Goal: Task Accomplishment & Management: Manage account settings

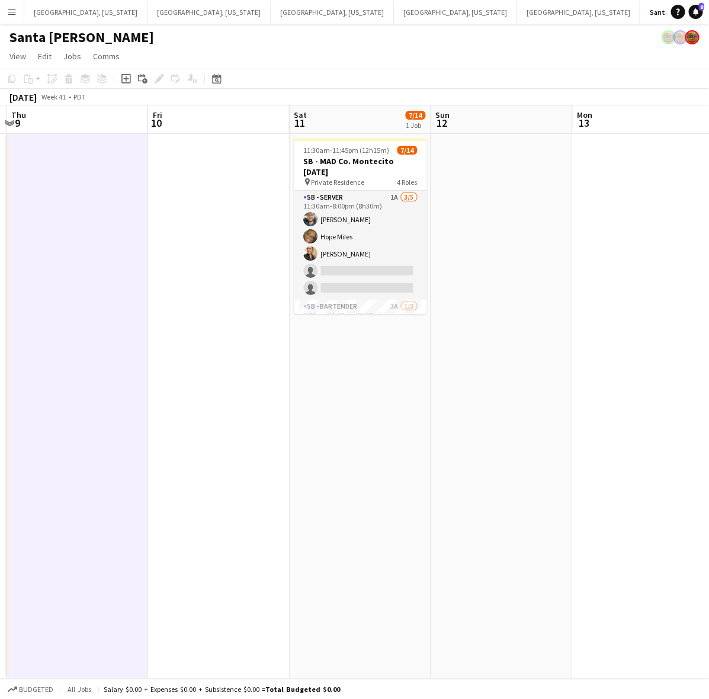
scroll to position [0, 418]
drag, startPoint x: 237, startPoint y: 264, endPoint x: 264, endPoint y: 255, distance: 28.8
click at [264, 255] on app-calendar-viewport "Mon 6 Tue 7 Wed 8 Thu 9 Fri 10 Sat 11 7/14 1 Job Sun 12 Mon 13 Tue 14 Wed 15 11…" at bounding box center [354, 391] width 709 height 573
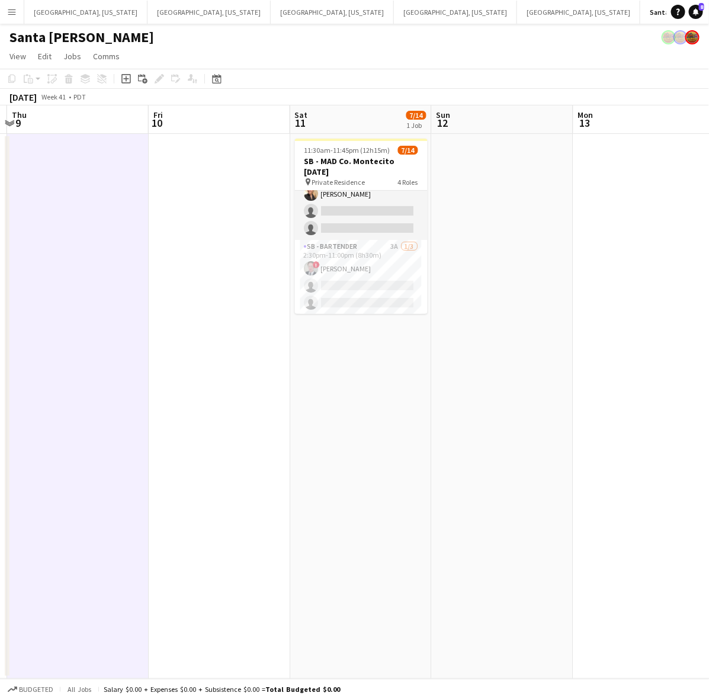
scroll to position [0, 0]
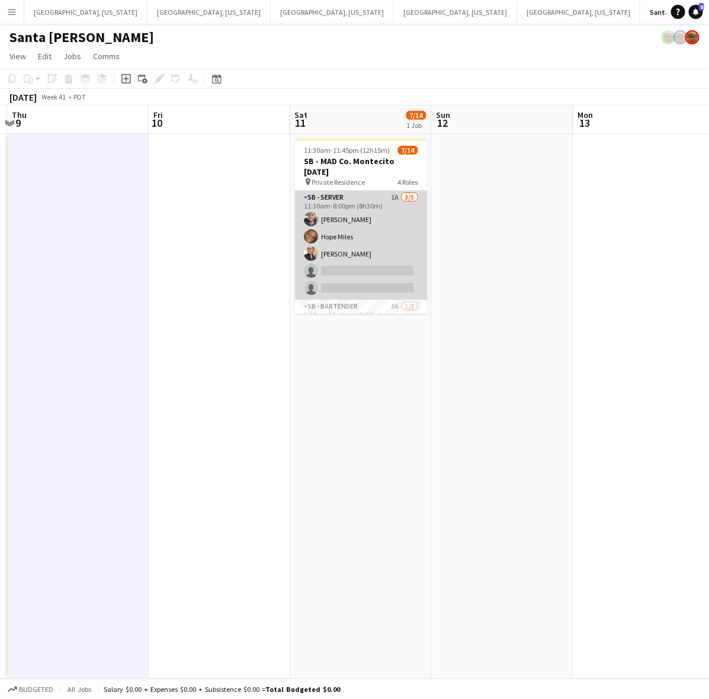
drag, startPoint x: 339, startPoint y: 211, endPoint x: 347, endPoint y: 210, distance: 7.7
click at [339, 210] on app-card-role "SB - Server 1A 3/5 11:30am-8:00pm (8h30m) Gerardo Mejia Hope Miles Trinity Hard…" at bounding box center [361, 245] width 133 height 109
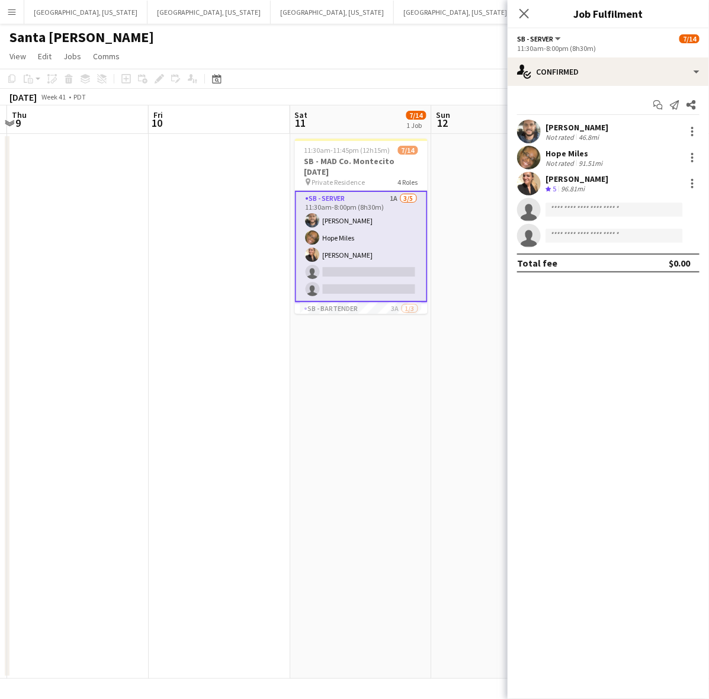
click at [203, 45] on div "Santa [PERSON_NAME]" at bounding box center [354, 35] width 709 height 23
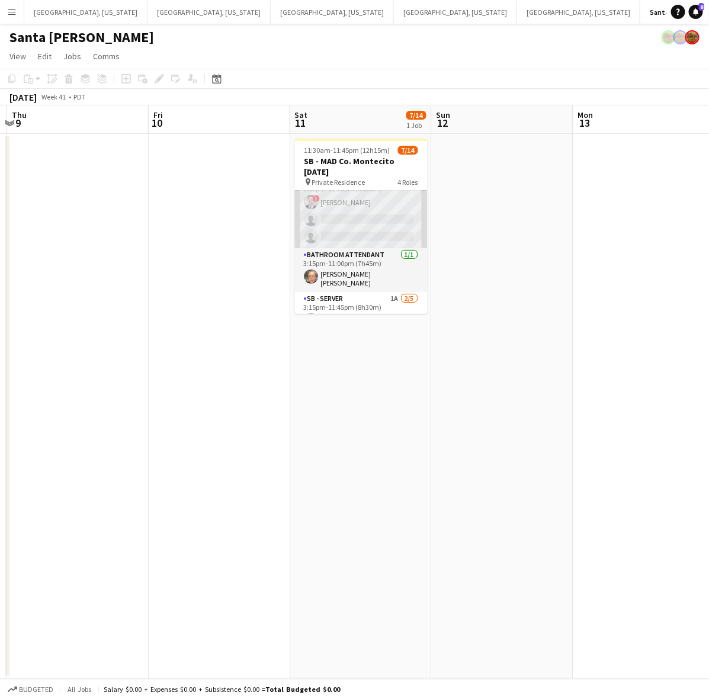
scroll to position [210, 0]
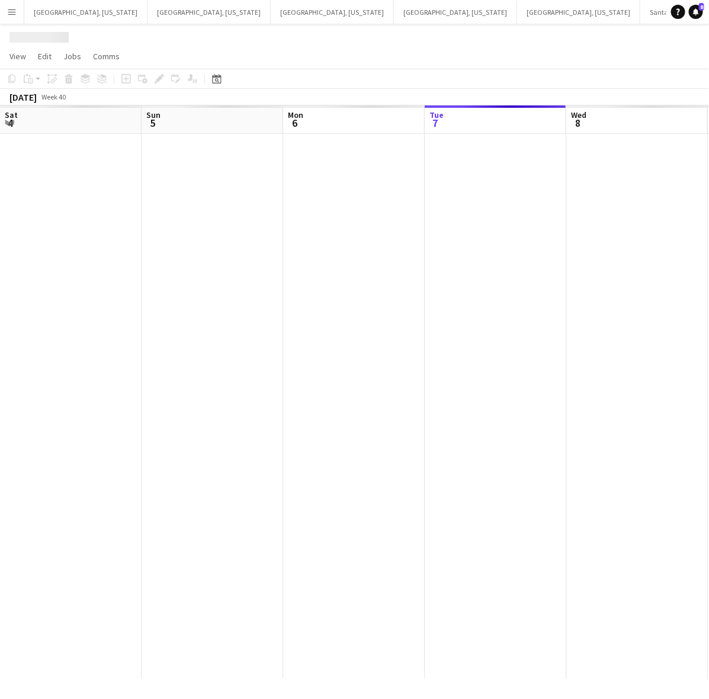
scroll to position [0, 283]
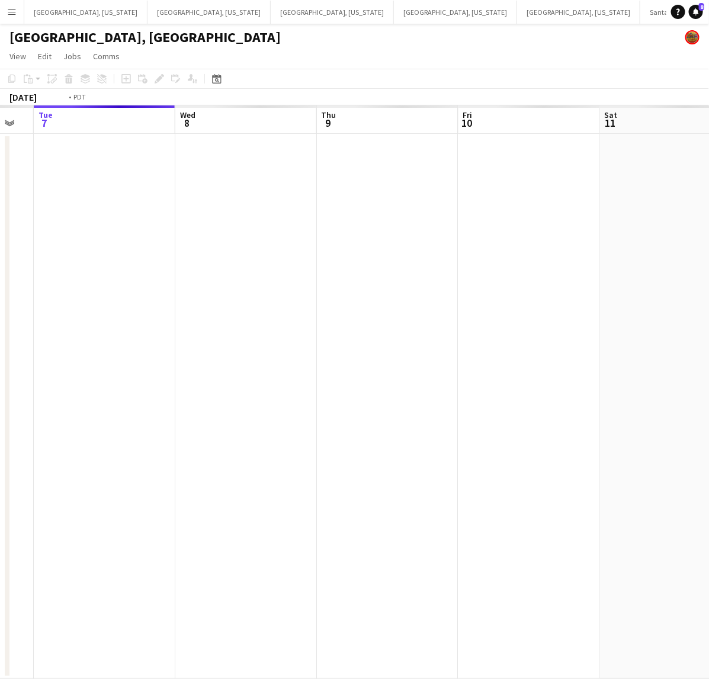
drag, startPoint x: 333, startPoint y: 283, endPoint x: 271, endPoint y: 290, distance: 63.3
click at [294, 285] on app-calendar-viewport "Sat 4 Sun 5 Mon 6 Tue 7 Wed 8 Thu 9 Fri 10 Sat 11 Sun 12 Mon 13" at bounding box center [354, 391] width 709 height 573
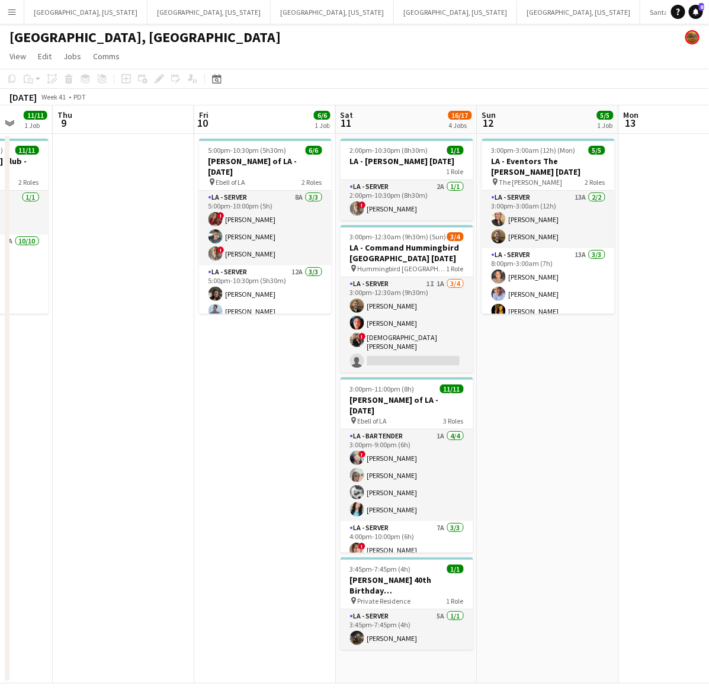
scroll to position [0, 373]
drag, startPoint x: 469, startPoint y: 251, endPoint x: 305, endPoint y: 294, distance: 169.1
click at [305, 294] on app-calendar-viewport "Mon 6 Tue 7 Wed 8 11/11 1 Job Thu 9 Fri 10 6/6 1 Job Sat 11 16/17 4 Jobs Sun 12…" at bounding box center [354, 394] width 709 height 578
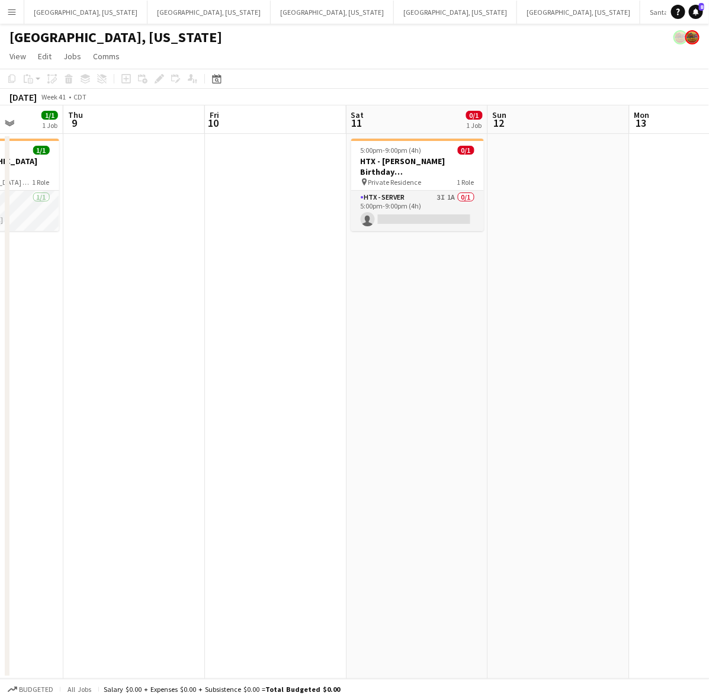
scroll to position [0, 345]
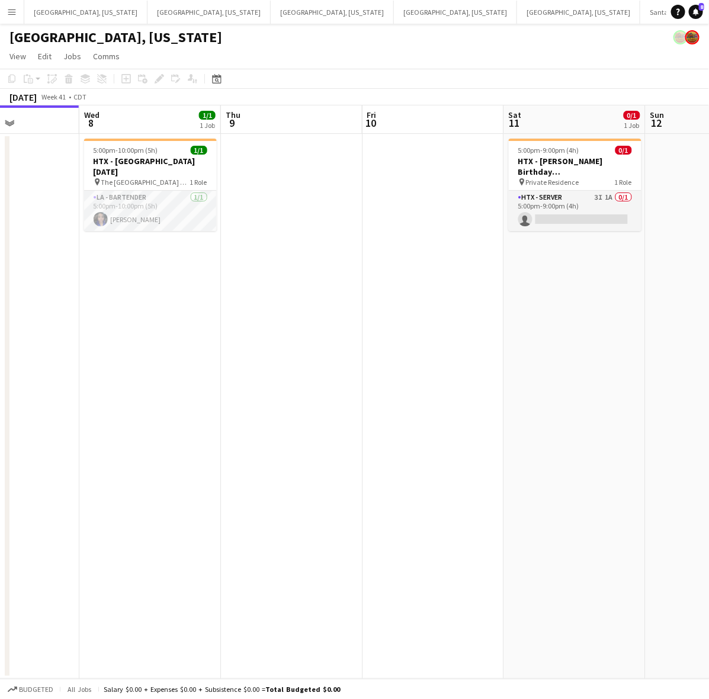
click at [425, 311] on app-calendar-viewport "Sun 5 Mon 6 Tue 7 Wed 8 1/1 1 Job Thu 9 Fri 10 Sat 11 0/1 1 Job Sun 12 Mon 13 T…" at bounding box center [354, 391] width 709 height 573
click at [271, 15] on button "Austin, Texas Close" at bounding box center [332, 12] width 123 height 23
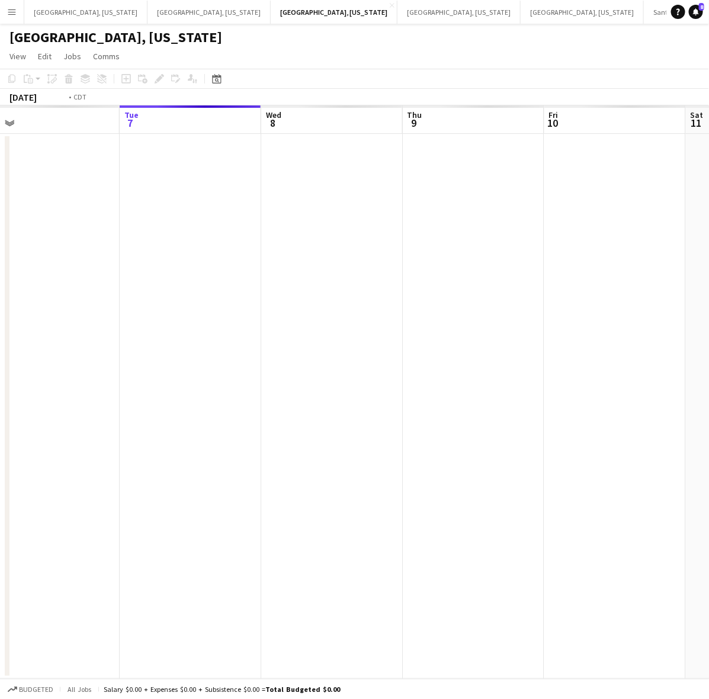
drag, startPoint x: 514, startPoint y: 302, endPoint x: 141, endPoint y: 392, distance: 383.2
click at [149, 391] on app-calendar-viewport "Sat 4 Sun 5 Mon 6 Tue 7 Wed 8 Thu 9 Fri 10 Sat 11 Sun 12 Mon 13" at bounding box center [354, 391] width 709 height 573
drag, startPoint x: 455, startPoint y: 342, endPoint x: 341, endPoint y: 361, distance: 115.9
click at [288, 367] on app-calendar-viewport "Mon 6 Tue 7 Wed 8 Thu 9 Fri 10 Sat 11 Sun 12 Mon 13 Tue 14 Wed 15" at bounding box center [354, 391] width 709 height 573
drag, startPoint x: 476, startPoint y: 347, endPoint x: 271, endPoint y: 382, distance: 207.9
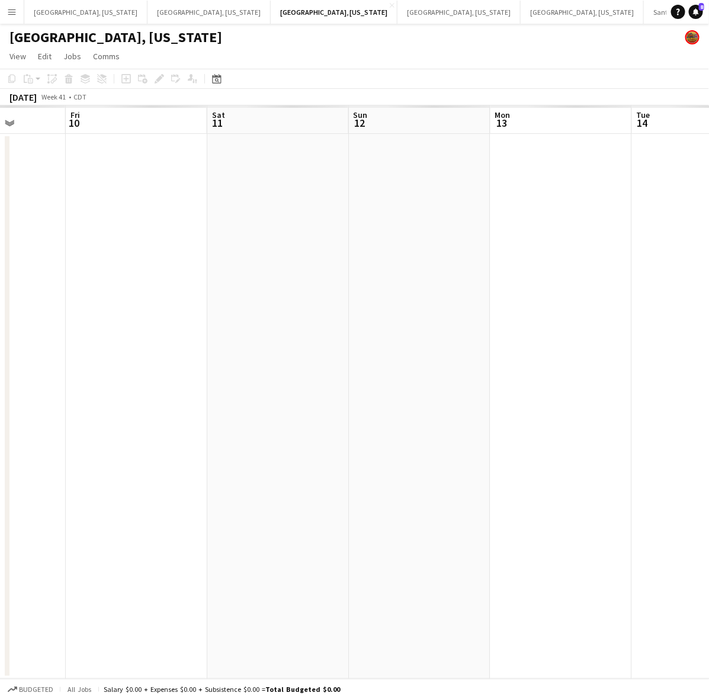
click at [215, 393] on app-calendar-viewport "Tue 7 Wed 8 Thu 9 Fri 10 Sat 11 Sun 12 Mon 13 Tue 14 Wed 15 Thu 16" at bounding box center [354, 391] width 709 height 573
drag, startPoint x: 460, startPoint y: 344, endPoint x: 214, endPoint y: 375, distance: 247.2
click at [200, 378] on app-calendar-viewport "Thu 9 Fri 10 Sat 11 Sun 12 Mon 13 Tue 14 Wed 15 Thu 16 Fri 17 Sat 18" at bounding box center [354, 391] width 709 height 573
drag, startPoint x: 490, startPoint y: 324, endPoint x: 114, endPoint y: 371, distance: 378.5
click at [116, 371] on app-calendar-viewport "Sun 12 Mon 13 Tue 14 Wed 15 Thu 16 Fri 17 Sat 18 Sun 19 Mon 20 Tue 21" at bounding box center [354, 391] width 709 height 573
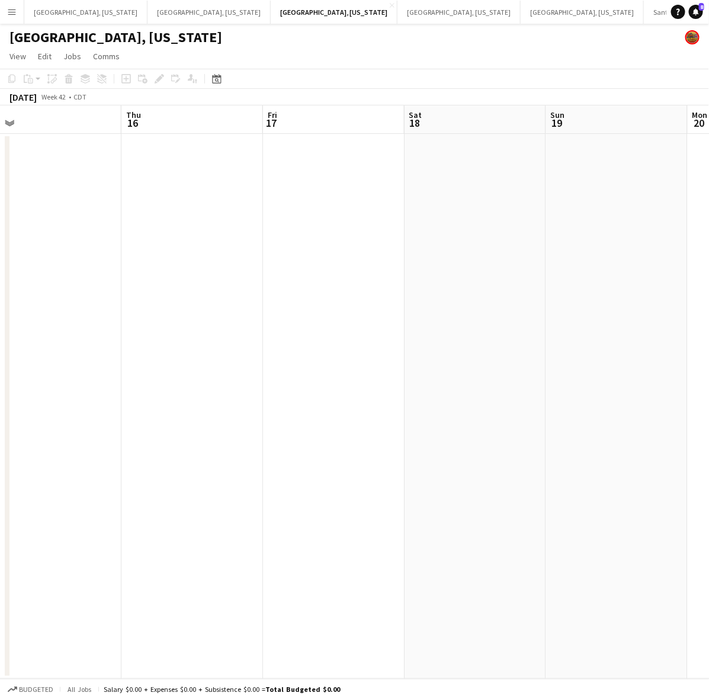
drag, startPoint x: 528, startPoint y: 298, endPoint x: 195, endPoint y: 348, distance: 336.6
click at [94, 358] on app-calendar-viewport "Mon 13 Tue 14 Wed 15 Thu 16 Fri 17 Sat 18 Sun 19 Mon 20 Tue 21 Wed 22" at bounding box center [354, 391] width 709 height 573
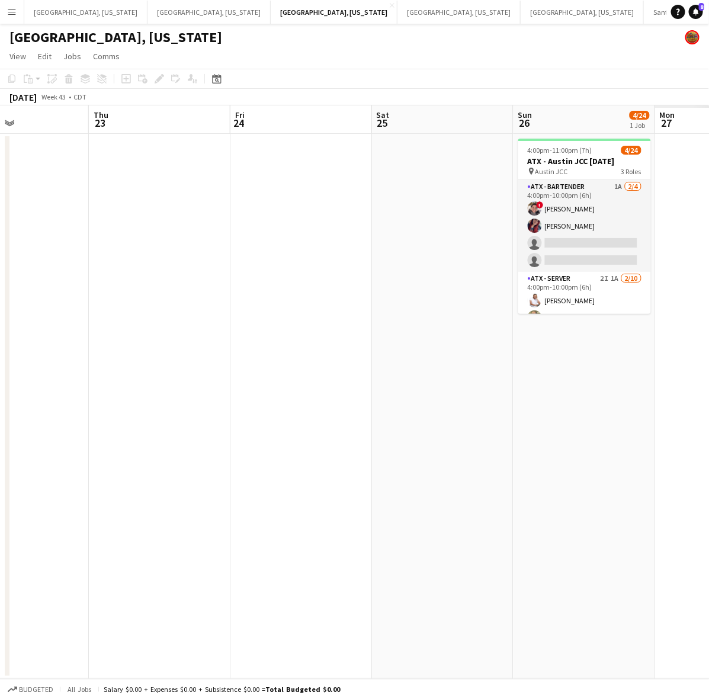
drag, startPoint x: 480, startPoint y: 323, endPoint x: 69, endPoint y: 384, distance: 415.6
click at [47, 389] on app-calendar-viewport "Mon 20 Tue 21 Wed 22 Thu 23 Fri 24 Sat 25 Sun 26 4/24 1 Job Mon 27 Tue 28 Wed 2…" at bounding box center [354, 391] width 709 height 573
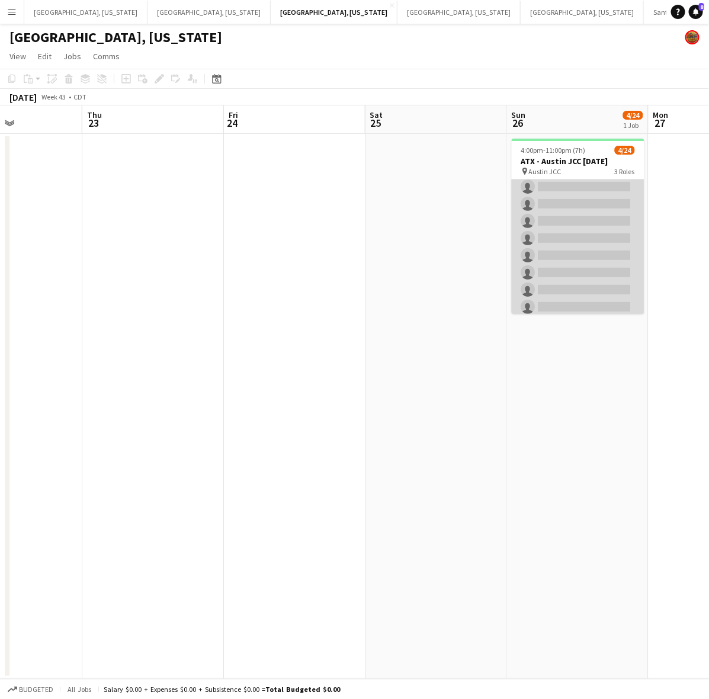
scroll to position [296, 0]
click at [596, 283] on app-card-role "ATX - Server 1I 1A 0/10 5:00pm-11:00pm (6h) single-neutral-actions single-neutr…" at bounding box center [578, 268] width 133 height 195
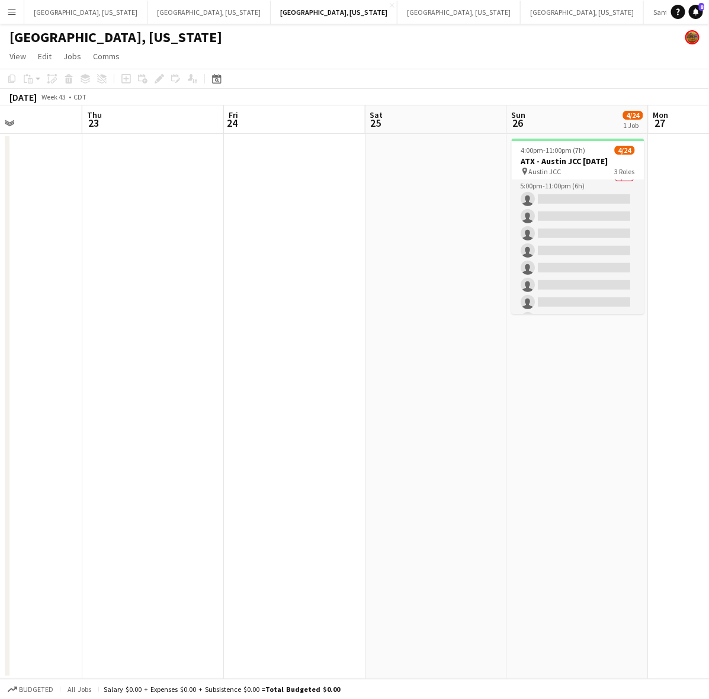
scroll to position [297, 0]
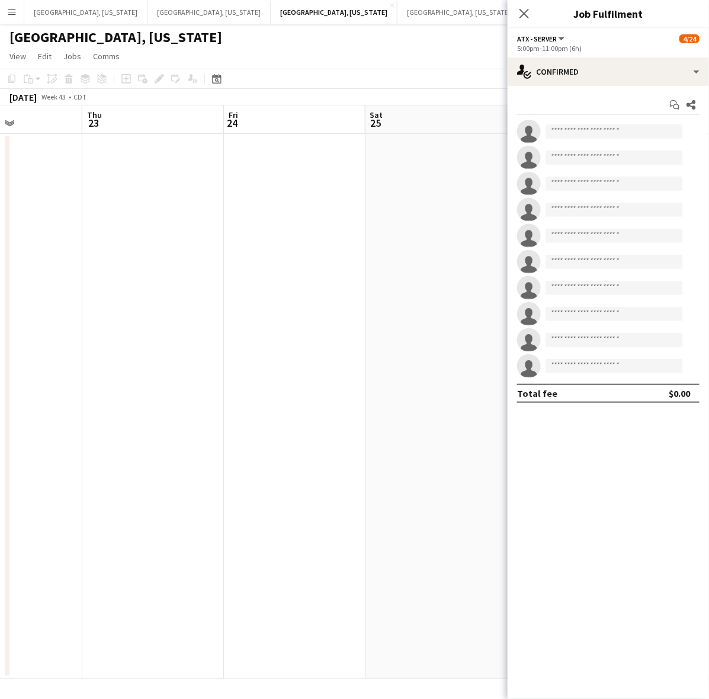
click at [585, 46] on div "5:00pm-11:00pm (6h)" at bounding box center [608, 48] width 182 height 9
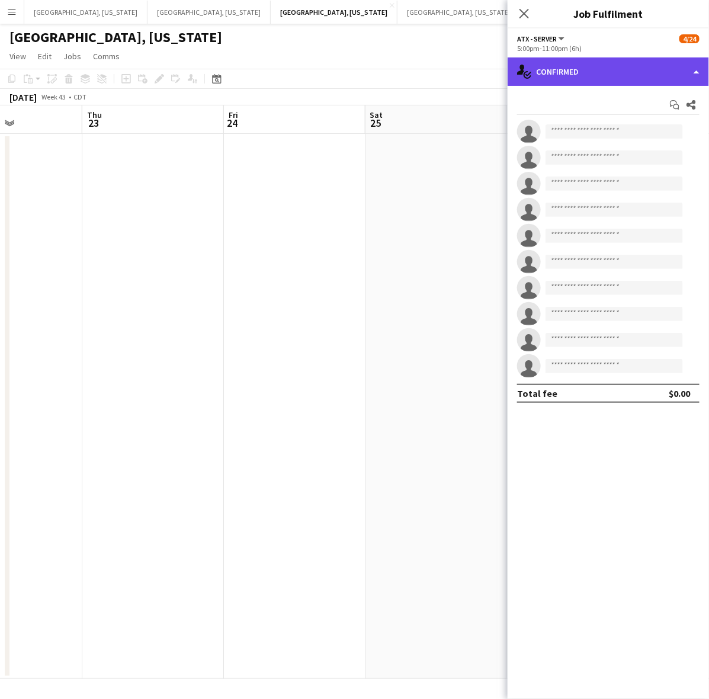
click at [602, 75] on div "single-neutral-actions-check-2 Confirmed" at bounding box center [608, 71] width 201 height 28
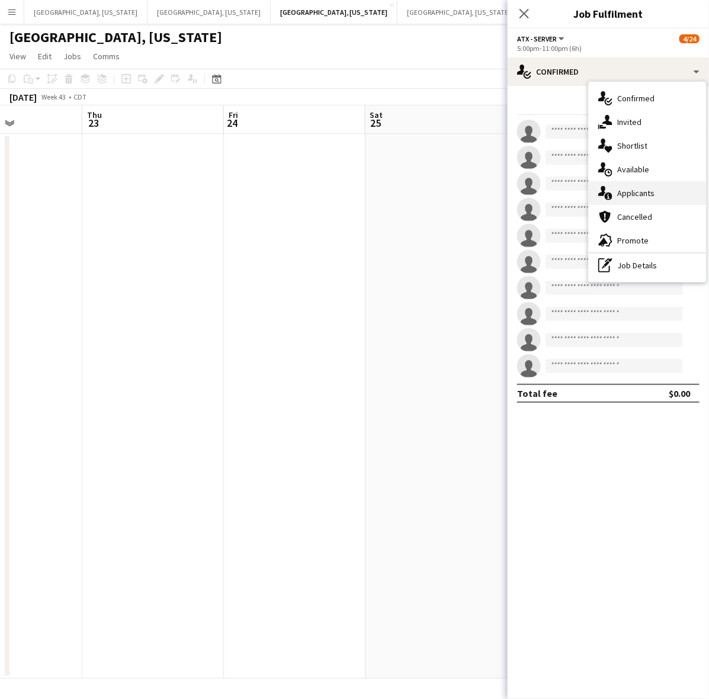
click at [650, 196] on span "Applicants" at bounding box center [635, 193] width 37 height 11
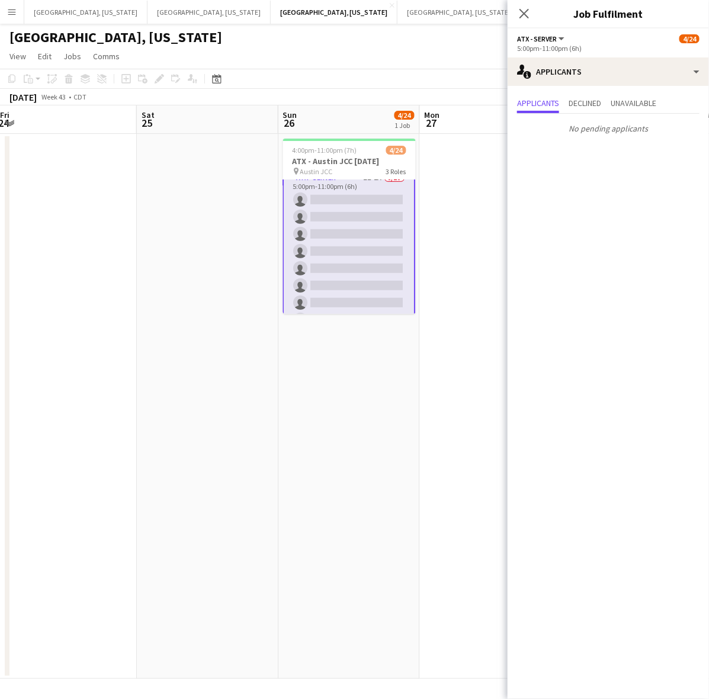
scroll to position [0, 362]
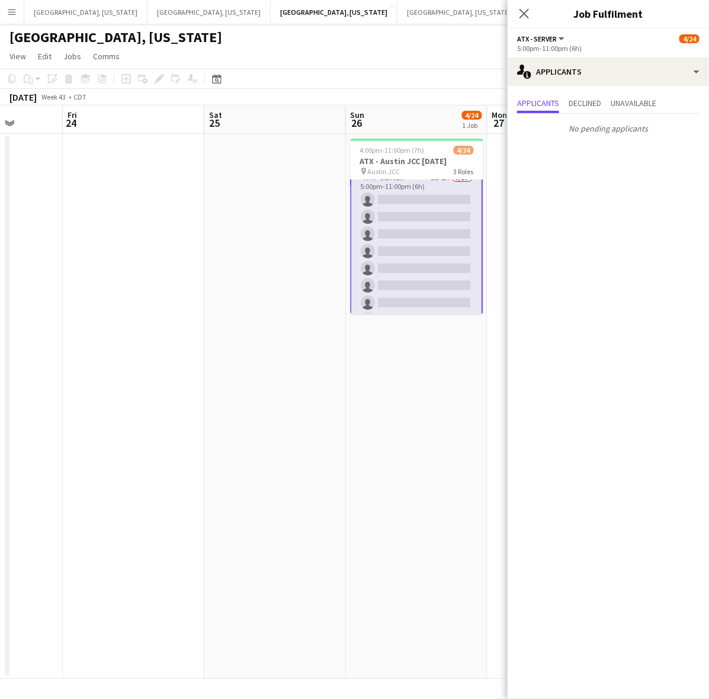
drag, startPoint x: 434, startPoint y: 297, endPoint x: 137, endPoint y: 323, distance: 297.9
click at [131, 328] on app-calendar-viewport "Tue 21 Wed 22 Thu 23 Fri 24 Sat 25 Sun 26 4/24 1 Job Mon 27 Tue 28 Wed 29 Thu 3…" at bounding box center [354, 391] width 709 height 573
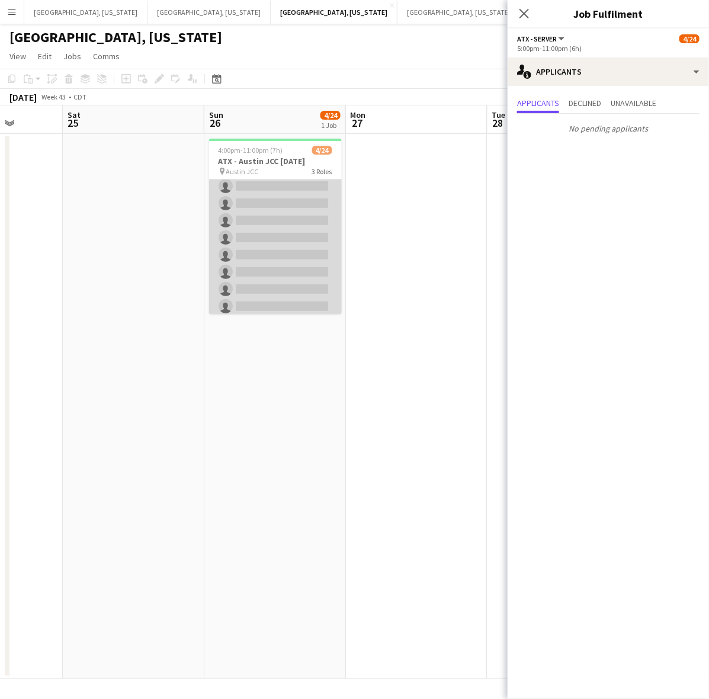
click at [308, 236] on app-card-role "ATX - Server 2I 1A 2/10 4:00pm-10:00pm (6h) Nigel Rowe William Peebles single-n…" at bounding box center [275, 220] width 133 height 195
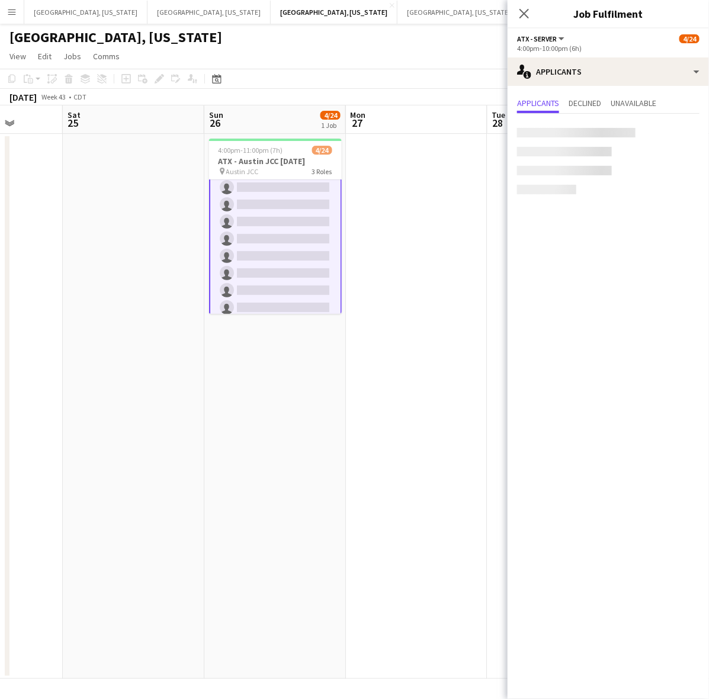
scroll to position [149, 0]
click at [519, 8] on icon "Close pop-in" at bounding box center [523, 13] width 11 height 11
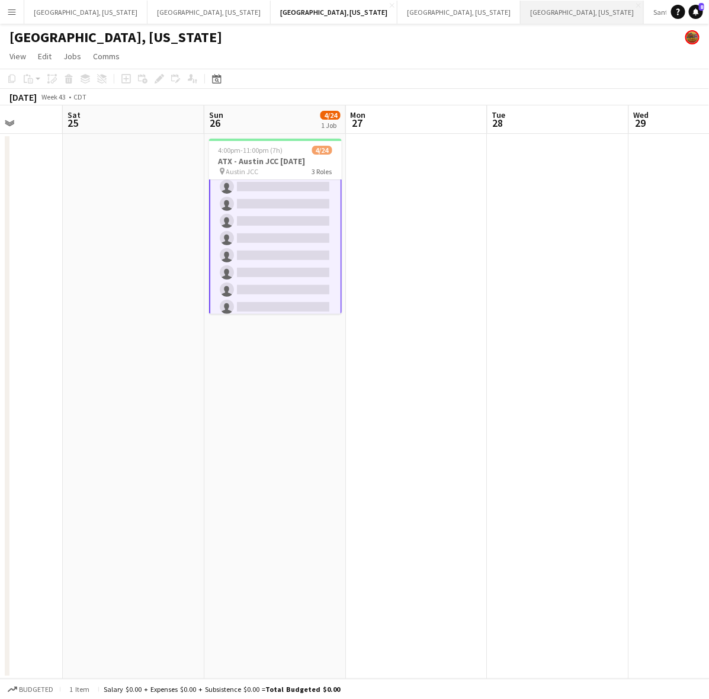
click at [521, 8] on button "Nashville, Tennessee Close" at bounding box center [582, 12] width 123 height 23
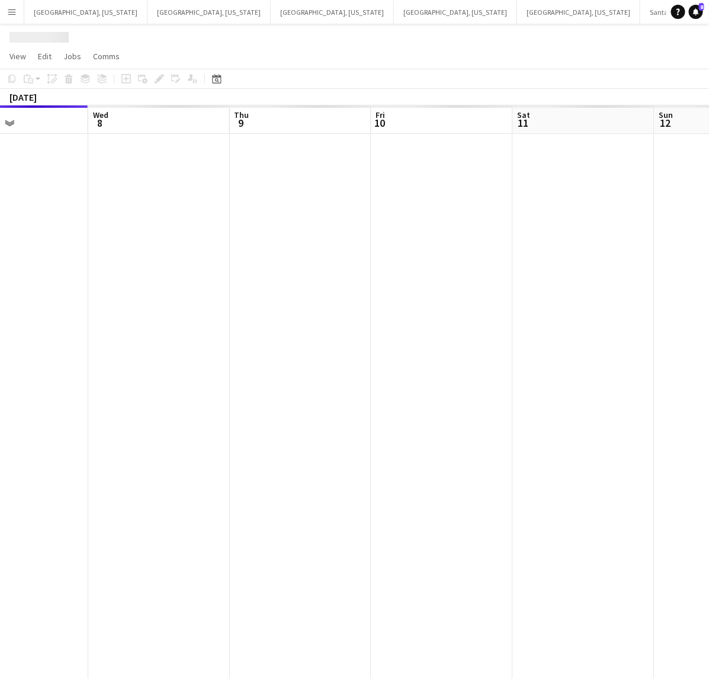
click at [206, 368] on app-calendar-viewport "Sat 4 Sun 5 Mon 6 Tue 7 Wed 8 Thu 9 Fri 10 Sat 11 Sun 12 Mon 13" at bounding box center [354, 391] width 709 height 573
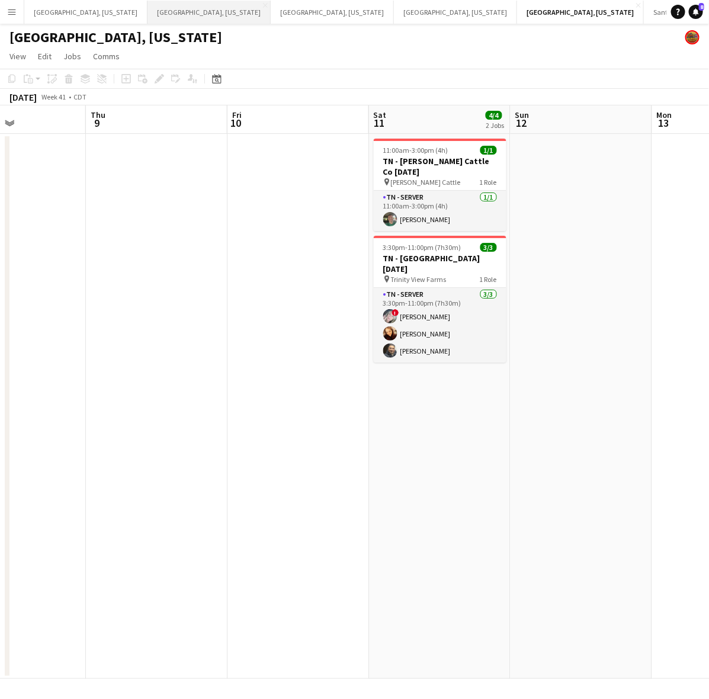
click at [152, 15] on button "Dallas, Texas Close" at bounding box center [208, 12] width 123 height 23
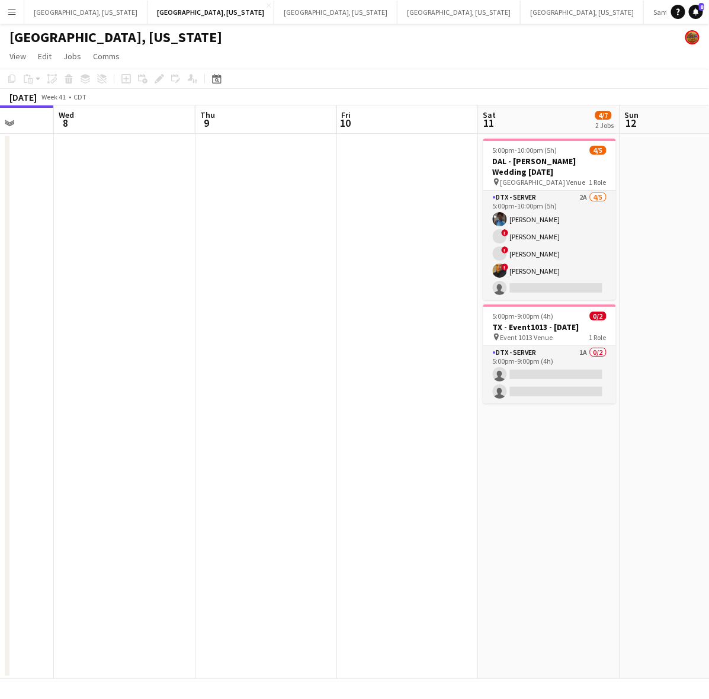
drag, startPoint x: 474, startPoint y: 316, endPoint x: 77, endPoint y: 457, distance: 421.3
click at [77, 457] on app-calendar-viewport "Sun 5 Mon 6 Tue 7 Wed 8 Thu 9 Fri 10 Sat 11 4/7 2 Jobs Sun 12 Mon 13 Tue 14 5:0…" at bounding box center [354, 391] width 709 height 573
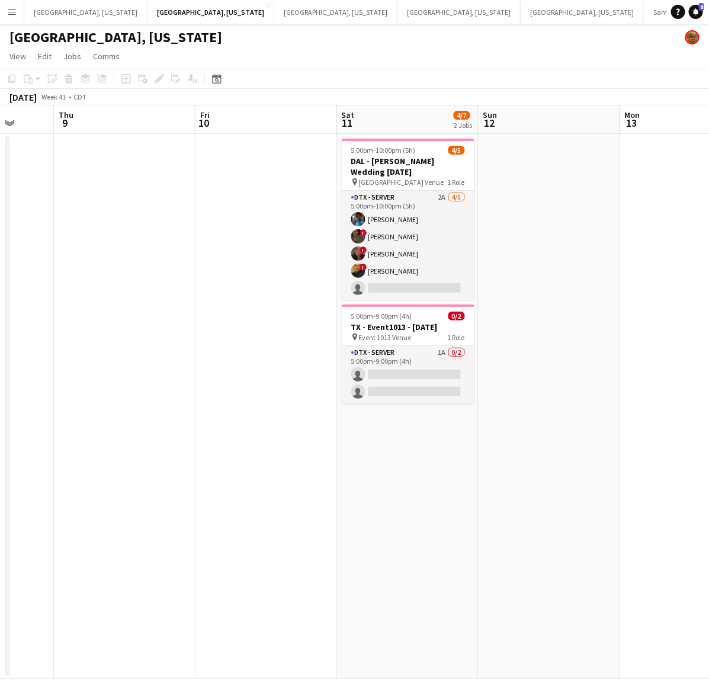
scroll to position [0, 400]
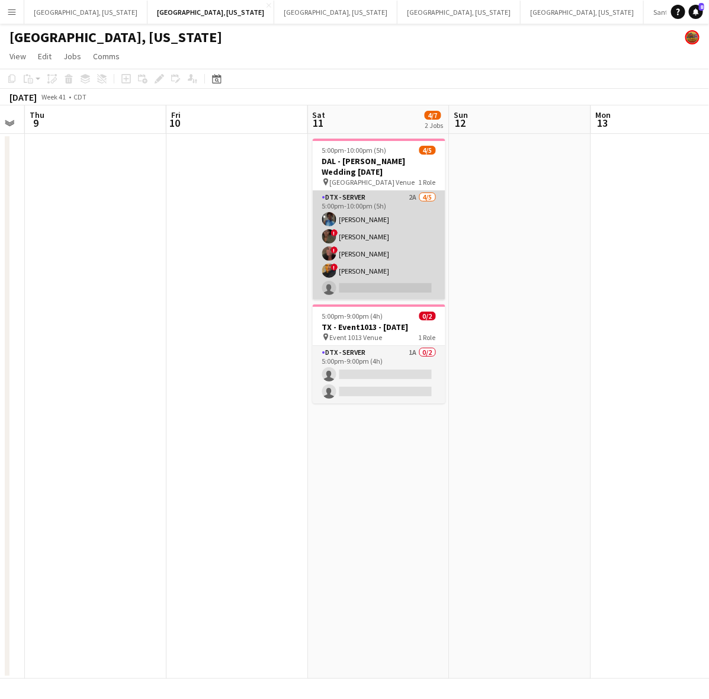
drag, startPoint x: 400, startPoint y: 217, endPoint x: 407, endPoint y: 214, distance: 7.7
click at [400, 216] on app-card-role "DTX - Server 2A 4/5 5:00pm-10:00pm (5h) Shelley Lynch ! Bwalya Chisanga ! Whitn…" at bounding box center [379, 245] width 133 height 109
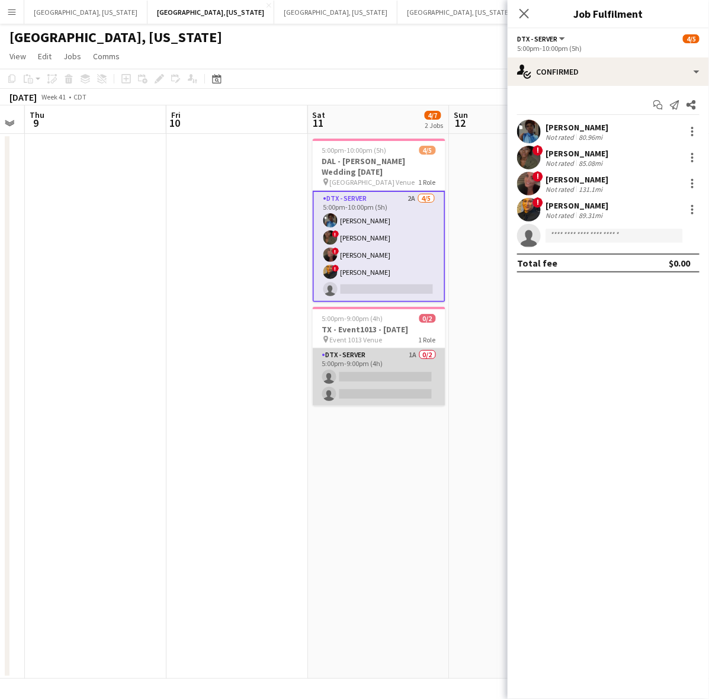
drag, startPoint x: 416, startPoint y: 360, endPoint x: 528, endPoint y: 202, distance: 193.8
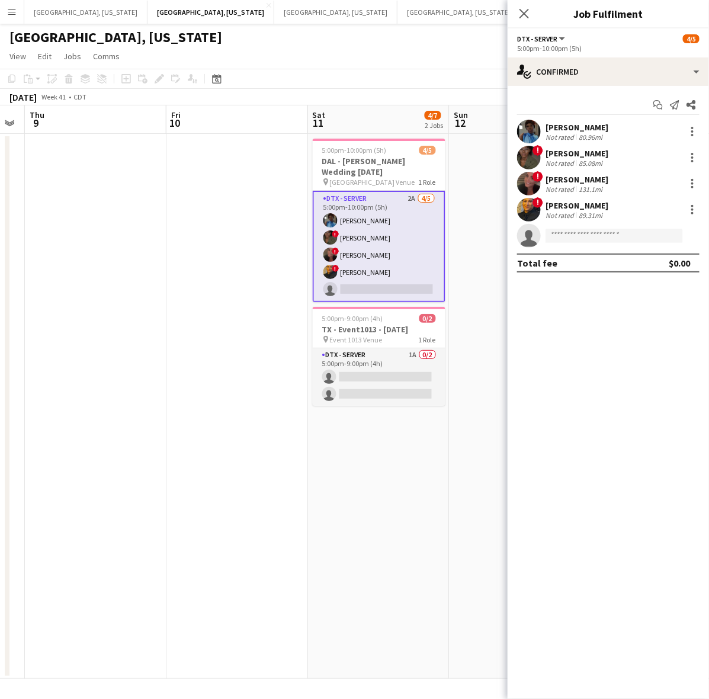
click at [416, 360] on app-card-role "DTX - Server 1A 0/2 5:00pm-9:00pm (4h) single-neutral-actions single-neutral-ac…" at bounding box center [379, 376] width 133 height 57
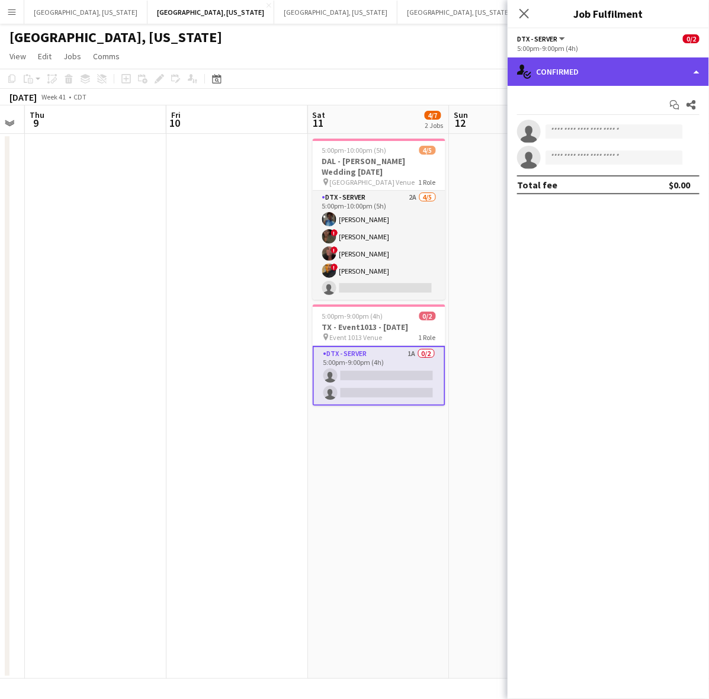
click at [581, 72] on div "single-neutral-actions-check-2 Confirmed" at bounding box center [608, 71] width 201 height 28
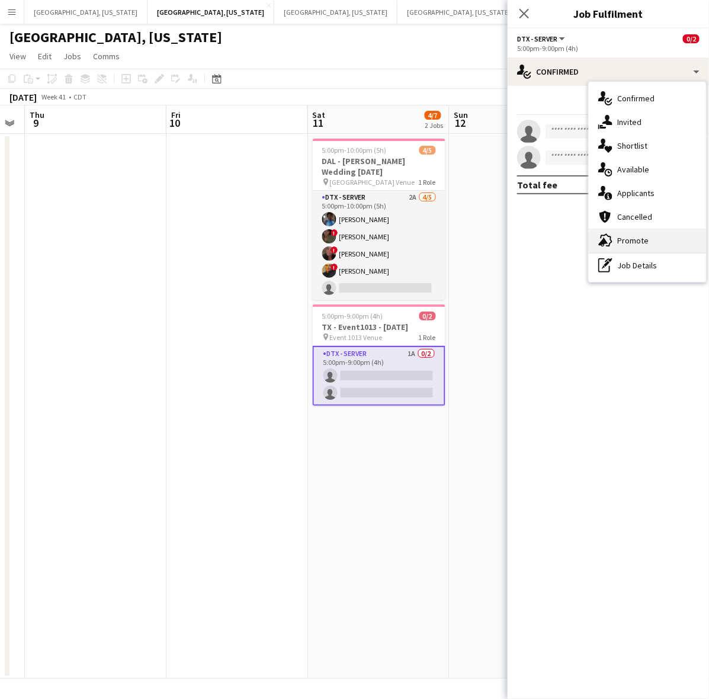
drag, startPoint x: 643, startPoint y: 242, endPoint x: 617, endPoint y: 214, distance: 37.7
click at [643, 241] on span "Promote" at bounding box center [632, 240] width 31 height 11
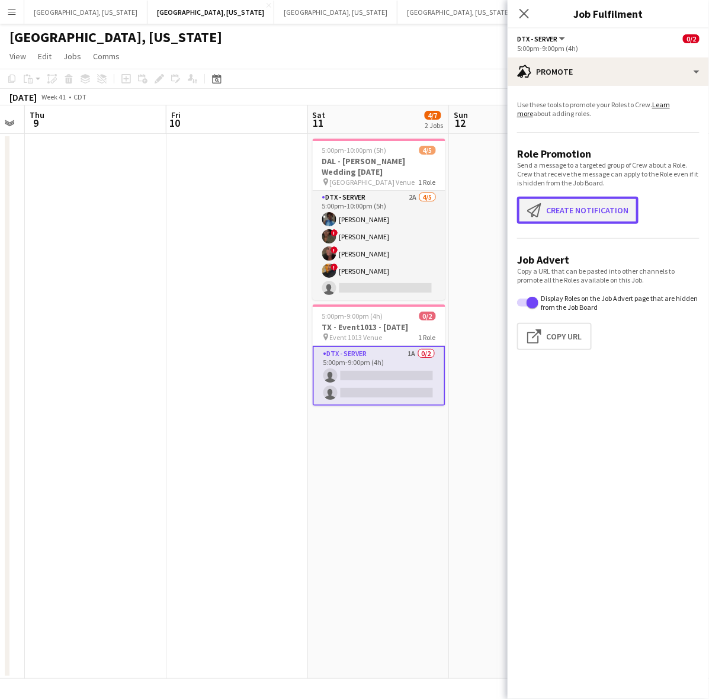
click at [604, 204] on button "Create notification Create notification" at bounding box center [577, 210] width 121 height 27
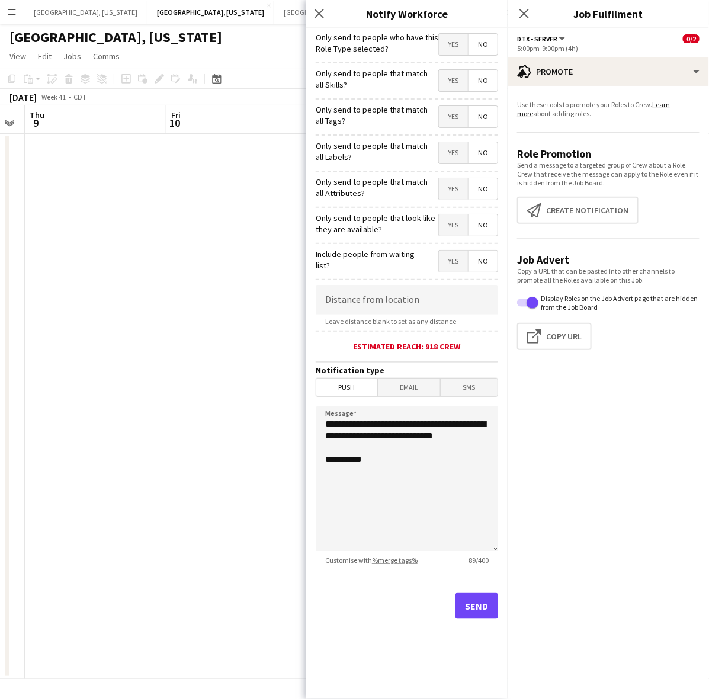
click at [459, 45] on span "Yes" at bounding box center [453, 44] width 29 height 21
click at [471, 612] on button "Send" at bounding box center [476, 606] width 43 height 26
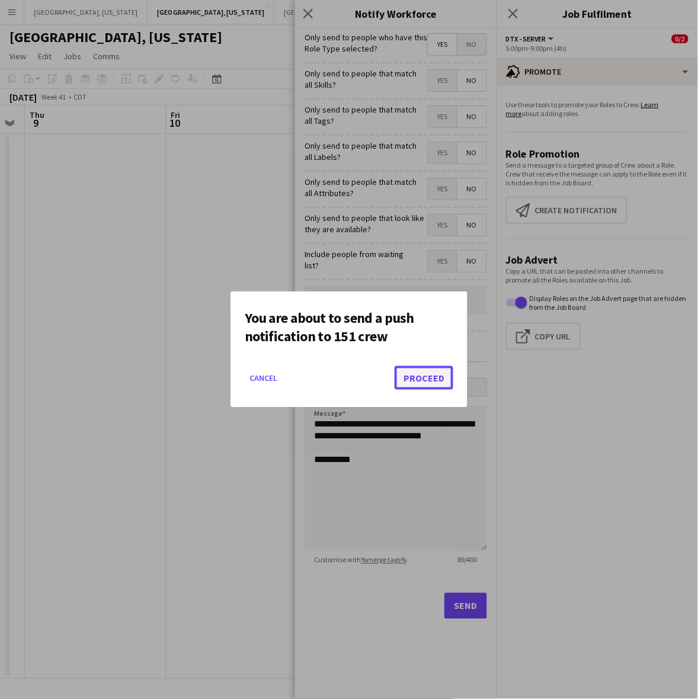
click at [430, 379] on button "Proceed" at bounding box center [423, 378] width 59 height 24
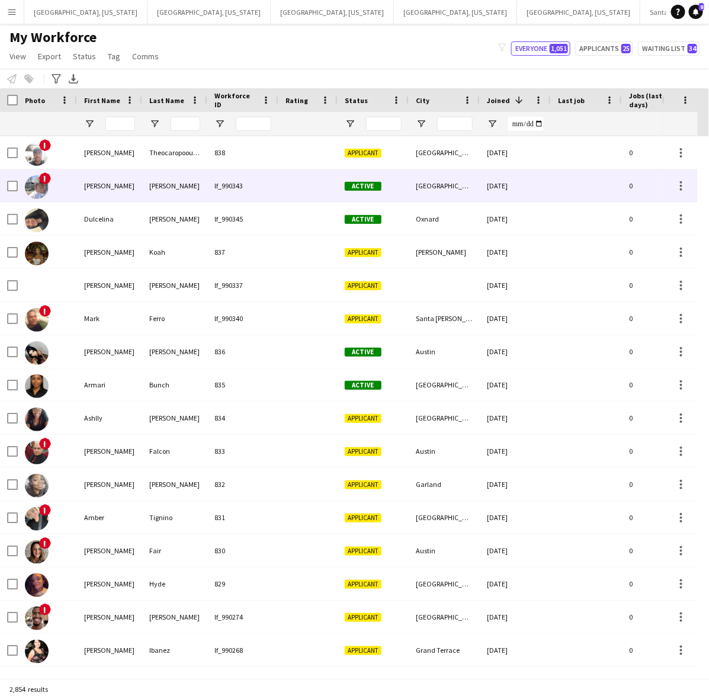
click at [179, 182] on div "[PERSON_NAME]" at bounding box center [174, 185] width 65 height 33
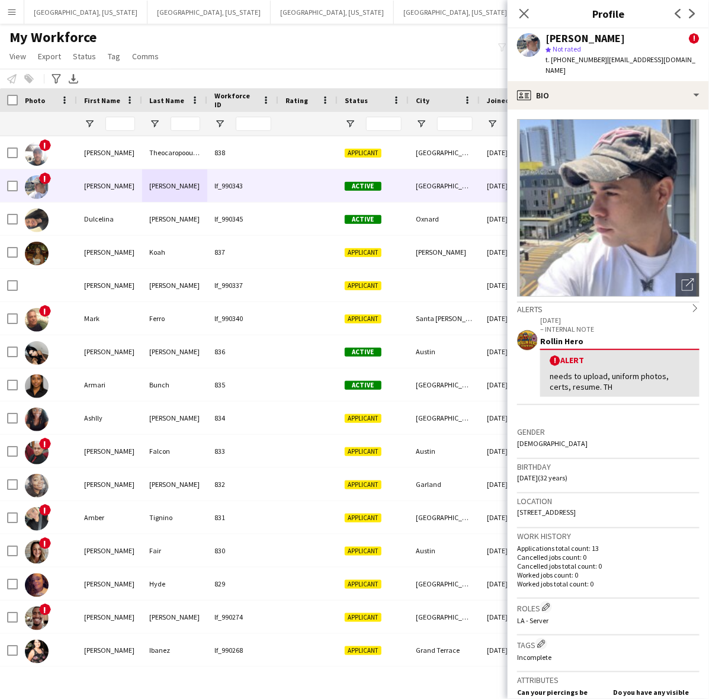
drag, startPoint x: 674, startPoint y: 503, endPoint x: 514, endPoint y: 499, distance: 160.0
click at [514, 499] on app-crew-profile-bio "Open photos pop-in Alerts chevron-right [DATE] – INTERNAL NOTE Rollin Hero ! Al…" at bounding box center [608, 404] width 201 height 589
copy span "[STREET_ADDRESS]"
